Goal: Information Seeking & Learning: Learn about a topic

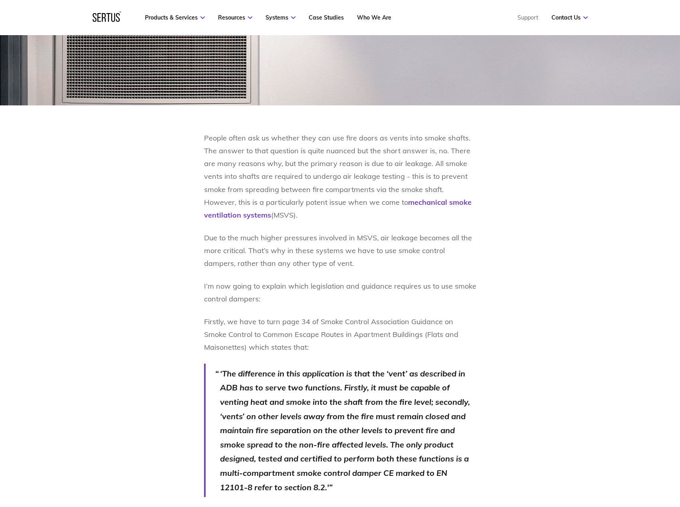
scroll to position [532, 0]
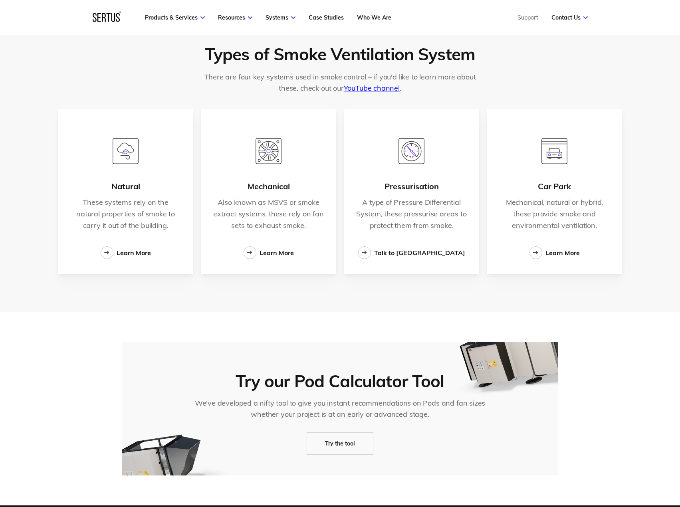
scroll to position [1331, 0]
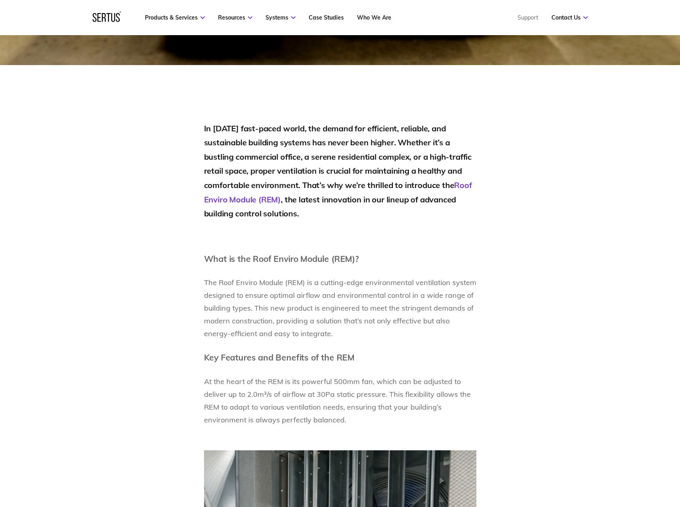
scroll to position [596, 0]
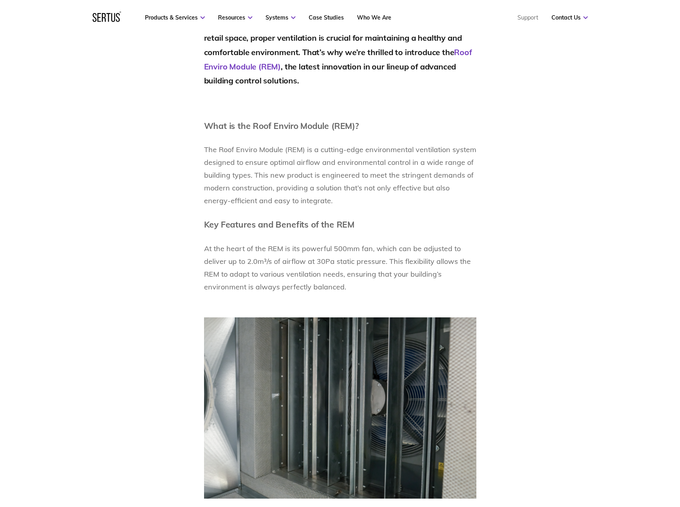
click at [397, 230] on h3 "Key Features and Benefits of the REM" at bounding box center [340, 224] width 272 height 15
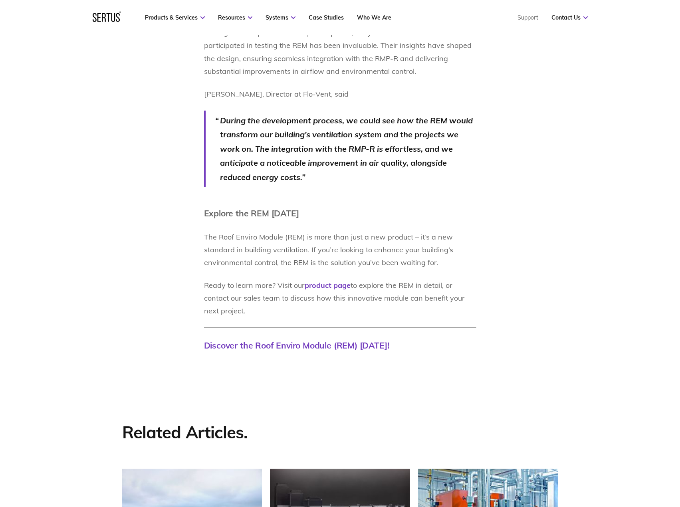
scroll to position [2992, 0]
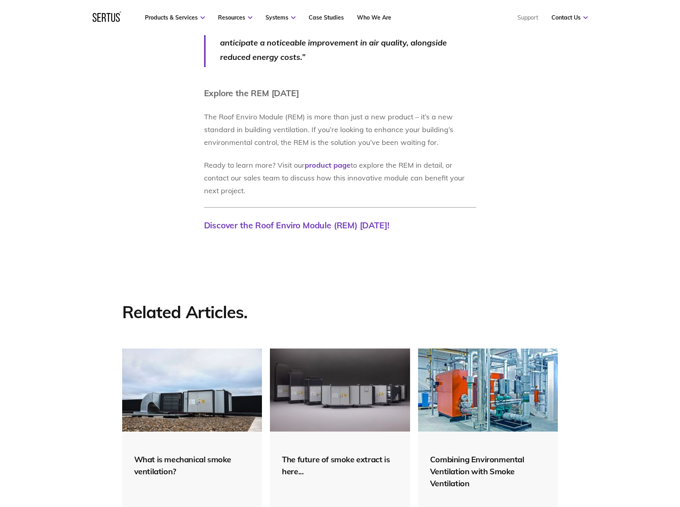
click at [540, 265] on div "Related Articles. What is mechanical smoke ventilation? Read More The future of…" at bounding box center [340, 417] width 680 height 305
click at [331, 446] on div "The future of smoke extract is here..." at bounding box center [340, 462] width 116 height 32
click at [334, 454] on div "The future of smoke extract is here..." at bounding box center [340, 466] width 116 height 24
click at [339, 454] on div "The future of smoke extract is here..." at bounding box center [340, 466] width 116 height 24
click at [364, 385] on img at bounding box center [340, 390] width 140 height 83
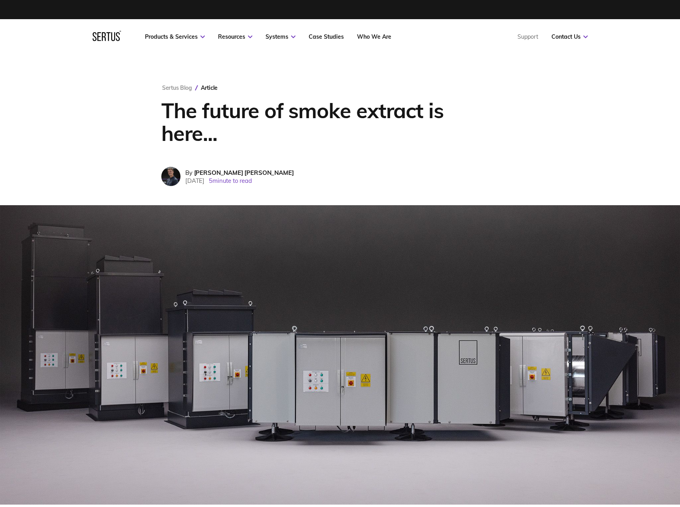
scroll to position [2992, 0]
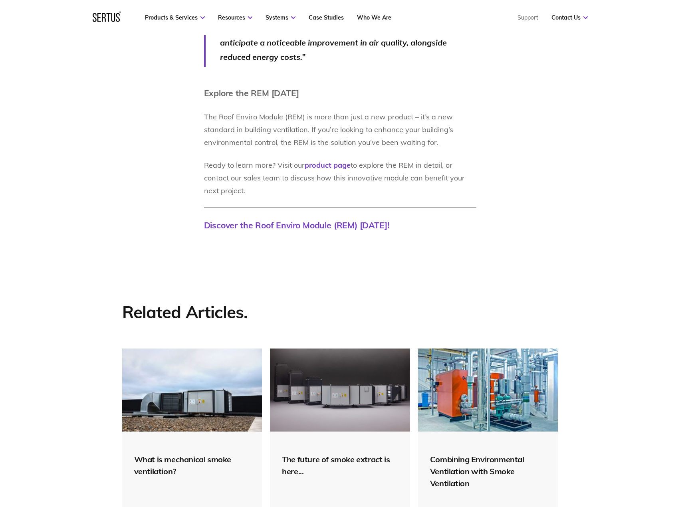
click at [284, 370] on img at bounding box center [340, 390] width 140 height 83
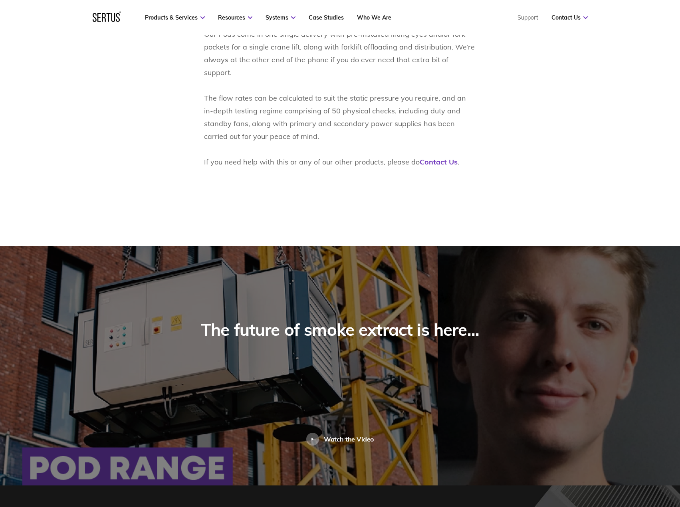
scroll to position [1597, 0]
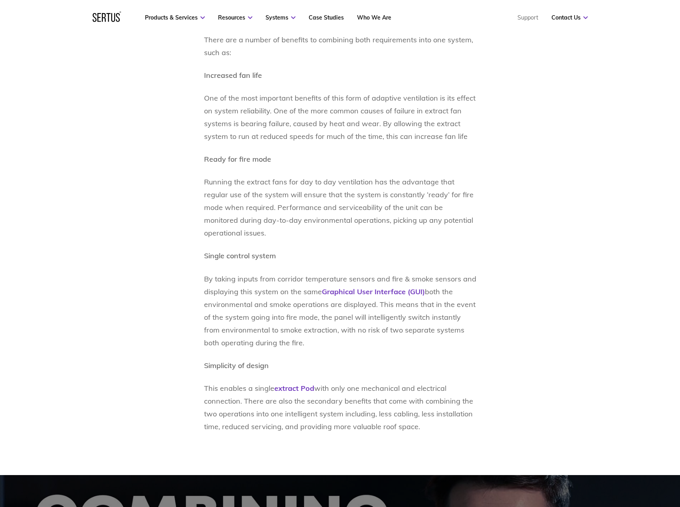
scroll to position [786, 0]
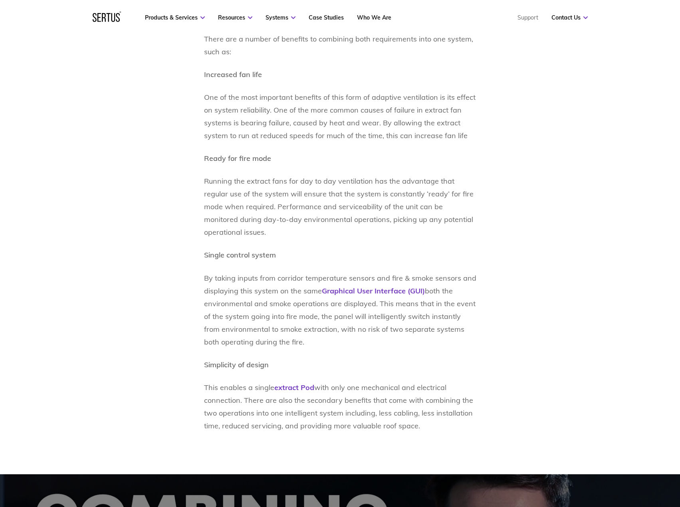
drag, startPoint x: 492, startPoint y: 377, endPoint x: 499, endPoint y: 383, distance: 9.4
click at [305, 297] on p "By taking inputs from corridor temperature sensors and fire & smoke sensors and…" at bounding box center [340, 310] width 272 height 77
click at [306, 297] on p "By taking inputs from corridor temperature sensors and fire & smoke sensors and…" at bounding box center [340, 310] width 272 height 77
click at [311, 315] on p "By taking inputs from corridor temperature sensors and fire & smoke sensors and…" at bounding box center [340, 310] width 272 height 77
click at [466, 318] on p "By taking inputs from corridor temperature sensors and fire & smoke sensors and…" at bounding box center [340, 310] width 272 height 77
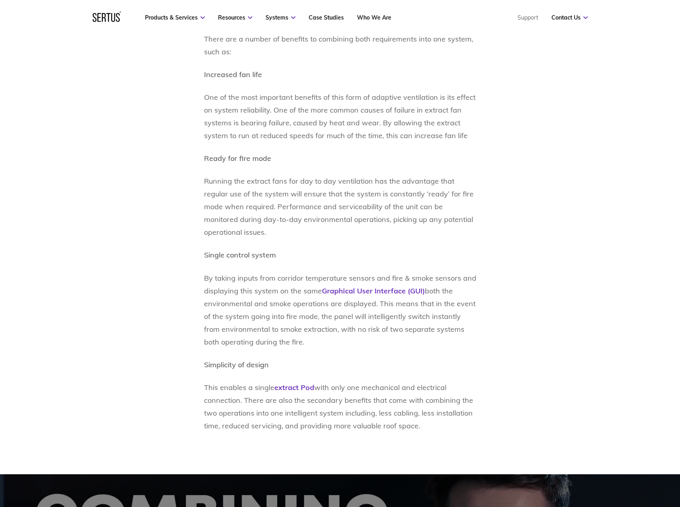
click at [452, 316] on p "By taking inputs from corridor temperature sensors and fire & smoke sensors and…" at bounding box center [340, 310] width 272 height 77
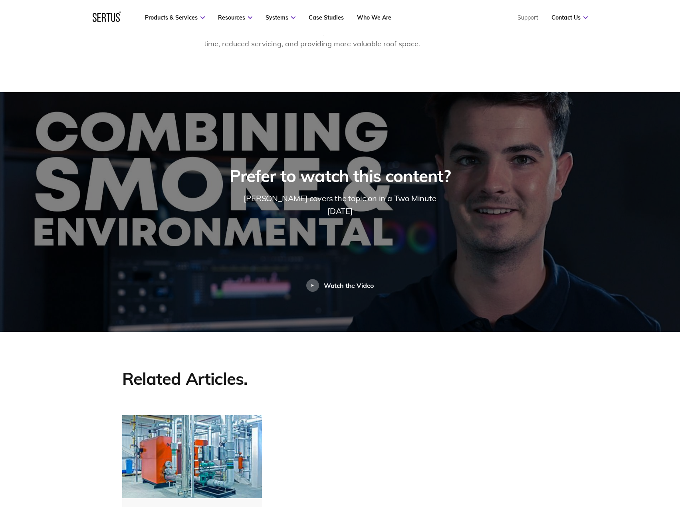
scroll to position [1185, 0]
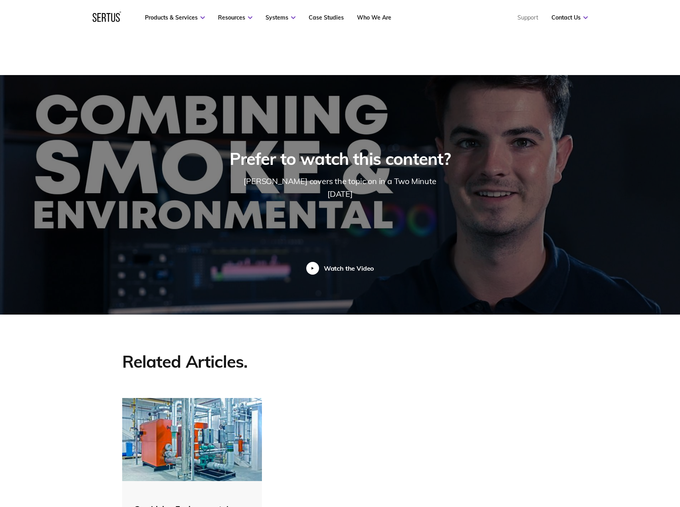
click at [346, 264] on div "Watch the Video" at bounding box center [349, 268] width 50 height 8
click at [324, 264] on img at bounding box center [340, 195] width 680 height 240
click at [317, 262] on div at bounding box center [312, 268] width 13 height 13
